Goal: Task Accomplishment & Management: Use online tool/utility

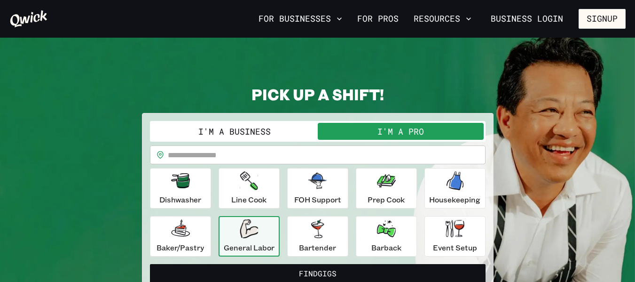
click at [242, 159] on input "text" at bounding box center [327, 154] width 318 height 19
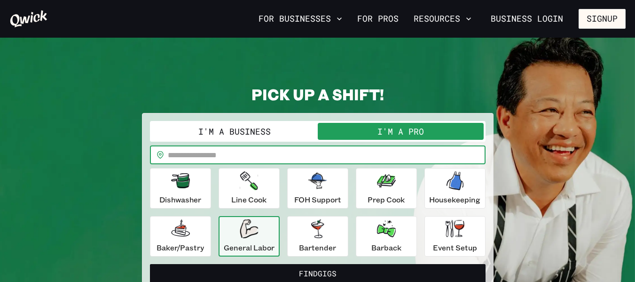
type input "*****"
click at [249, 239] on div "General Labor" at bounding box center [249, 236] width 51 height 34
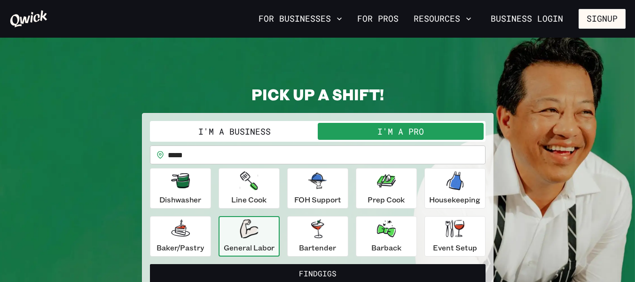
click at [251, 235] on icon "button" at bounding box center [249, 228] width 18 height 19
click at [253, 234] on icon "button" at bounding box center [249, 228] width 18 height 19
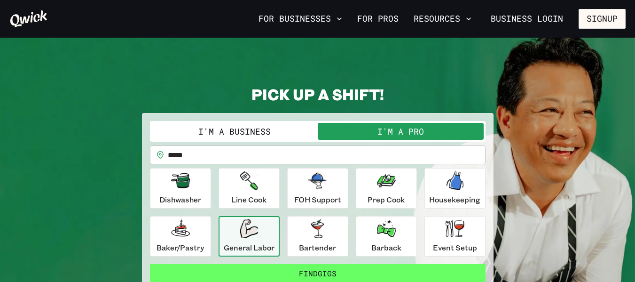
click at [326, 271] on button "Find Gigs" at bounding box center [318, 273] width 336 height 19
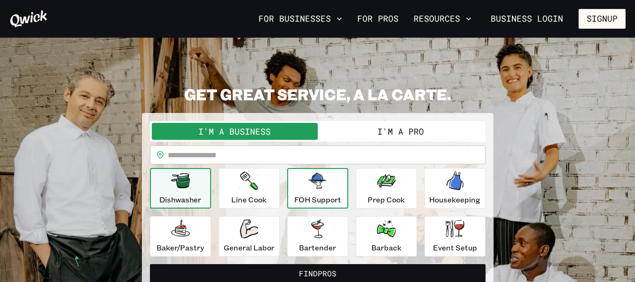
click at [311, 190] on div "FOH Support" at bounding box center [317, 188] width 47 height 34
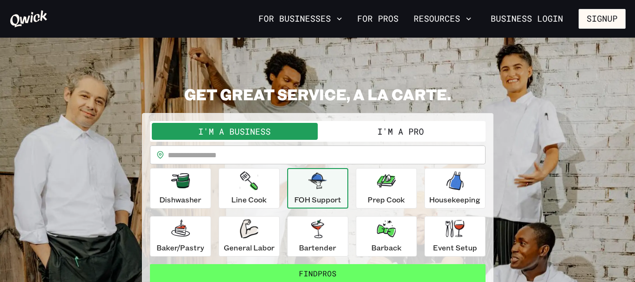
click at [322, 271] on button "Find Pros" at bounding box center [318, 273] width 336 height 19
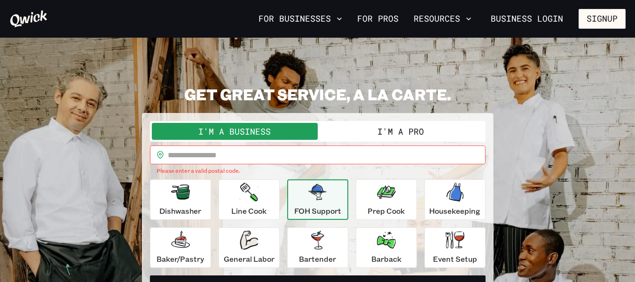
click at [403, 139] on button "I'm a Pro" at bounding box center [401, 131] width 166 height 17
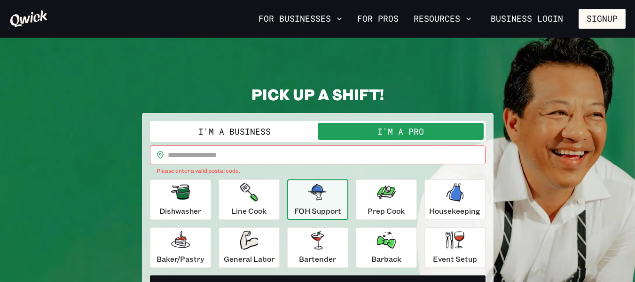
click at [367, 158] on input "text" at bounding box center [327, 154] width 318 height 19
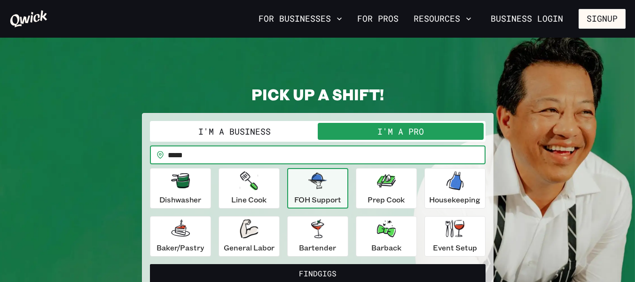
type input "*****"
click at [323, 182] on icon "button" at bounding box center [318, 181] width 19 height 16
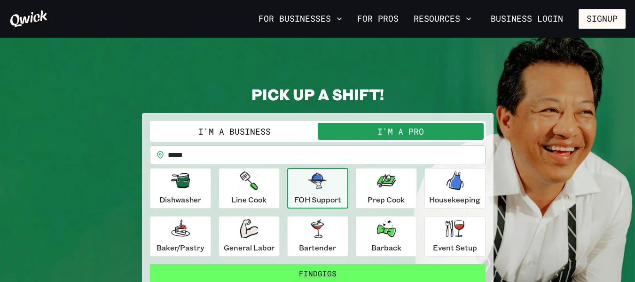
click at [323, 273] on button "Find Gigs" at bounding box center [318, 273] width 336 height 19
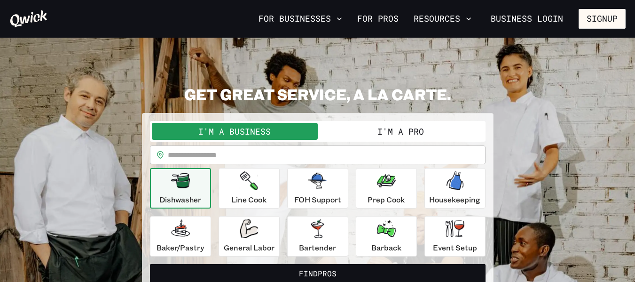
click at [352, 132] on button "I'm a Pro" at bounding box center [401, 131] width 166 height 17
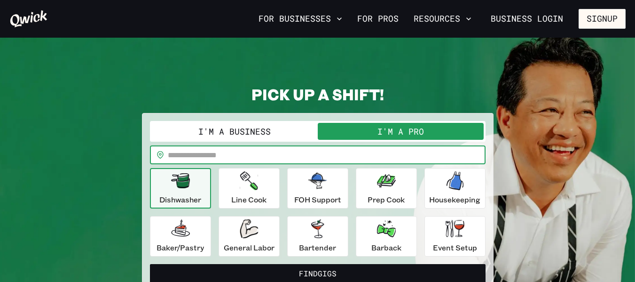
click at [296, 154] on input "text" at bounding box center [327, 154] width 318 height 19
type input "*****"
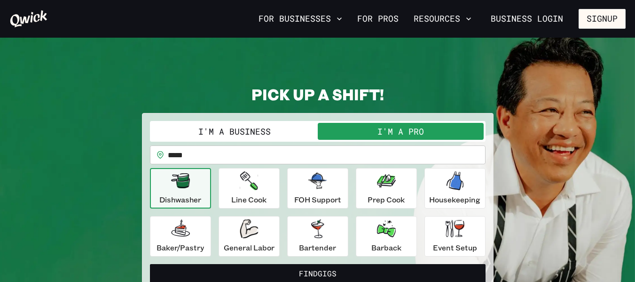
click at [186, 188] on icon "button" at bounding box center [180, 180] width 19 height 15
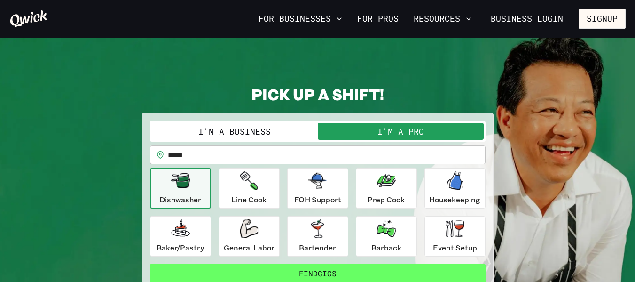
click at [308, 276] on button "Find Gigs" at bounding box center [318, 273] width 336 height 19
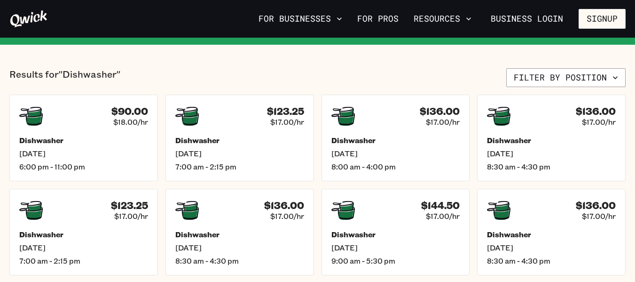
scroll to position [226, 0]
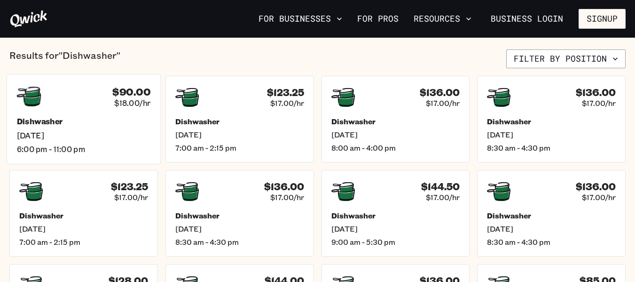
click at [39, 124] on h5 "Dishwasher" at bounding box center [84, 122] width 134 height 10
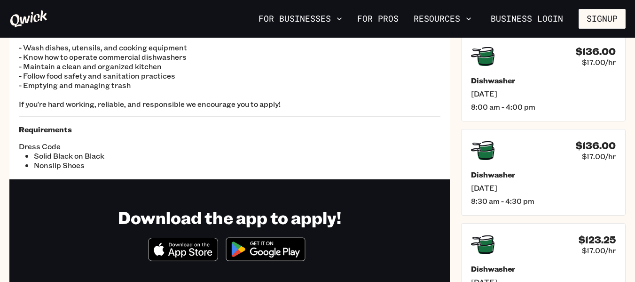
scroll to position [132, 0]
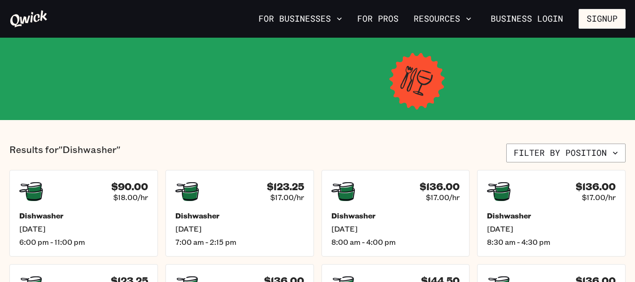
scroll to position [226, 0]
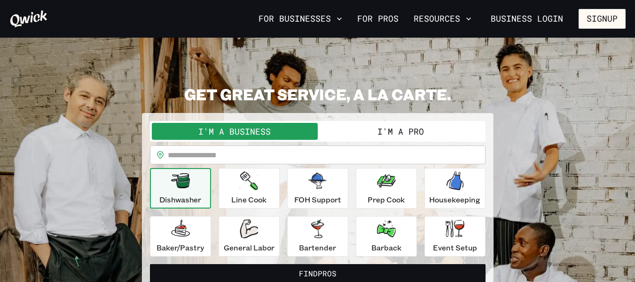
click at [373, 133] on button "I'm a Pro" at bounding box center [401, 131] width 166 height 17
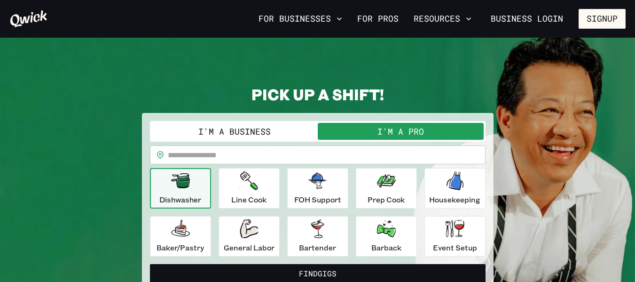
click at [255, 155] on input "text" at bounding box center [327, 154] width 318 height 19
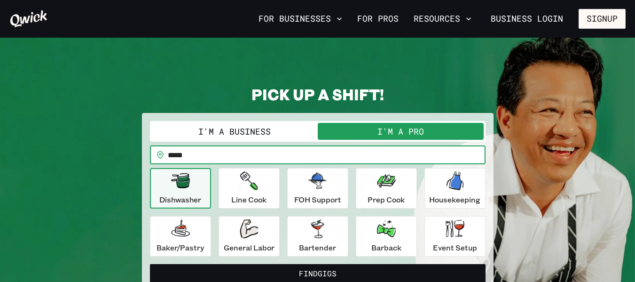
type input "*****"
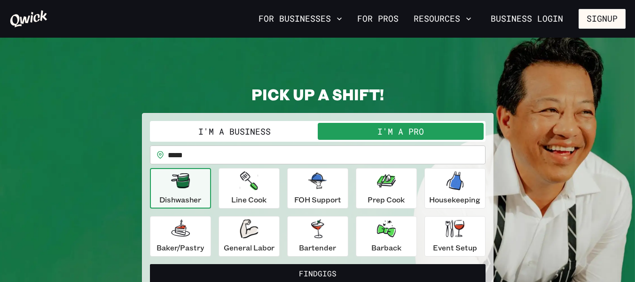
click at [365, 135] on button "I'm a Pro" at bounding box center [401, 131] width 166 height 17
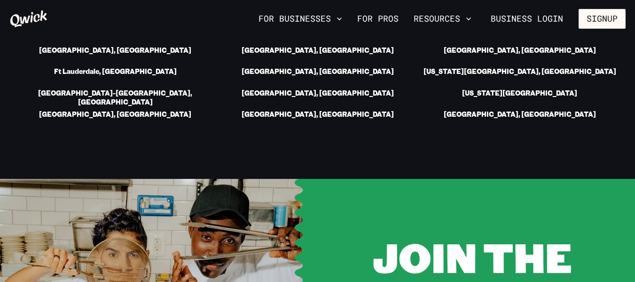
scroll to position [1640, 0]
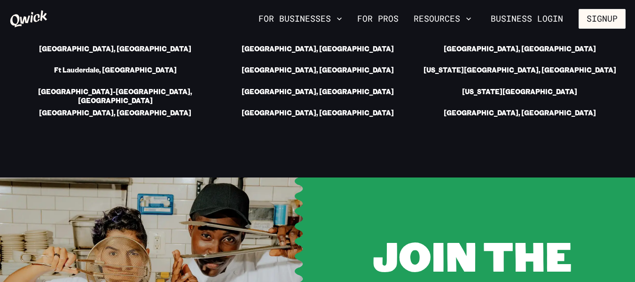
click at [24, 28] on icon at bounding box center [28, 18] width 39 height 19
